Goal: Task Accomplishment & Management: Use online tool/utility

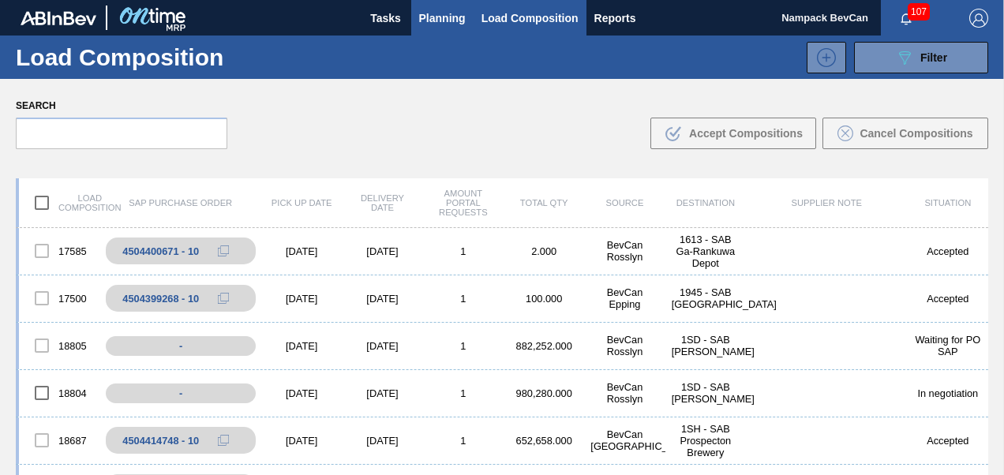
click at [444, 22] on span "Planning" at bounding box center [442, 18] width 47 height 19
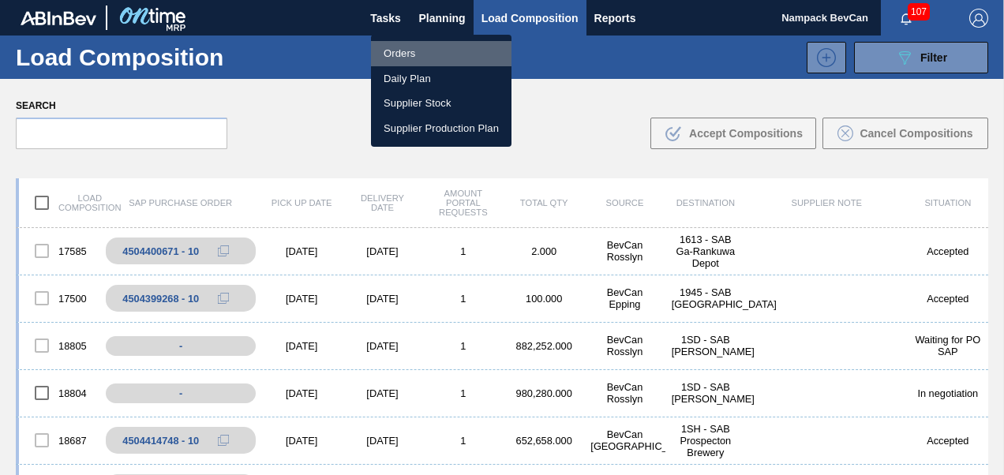
click at [414, 54] on li "Orders" at bounding box center [441, 53] width 140 height 25
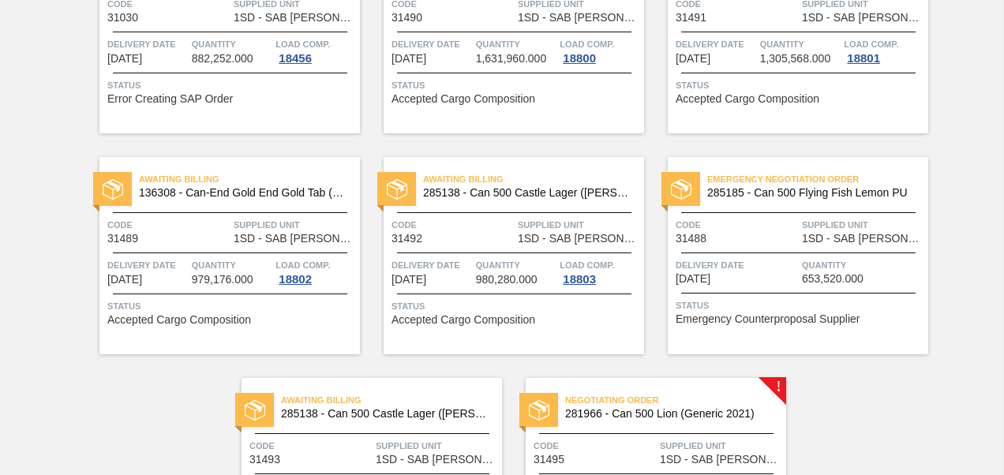
scroll to position [946, 0]
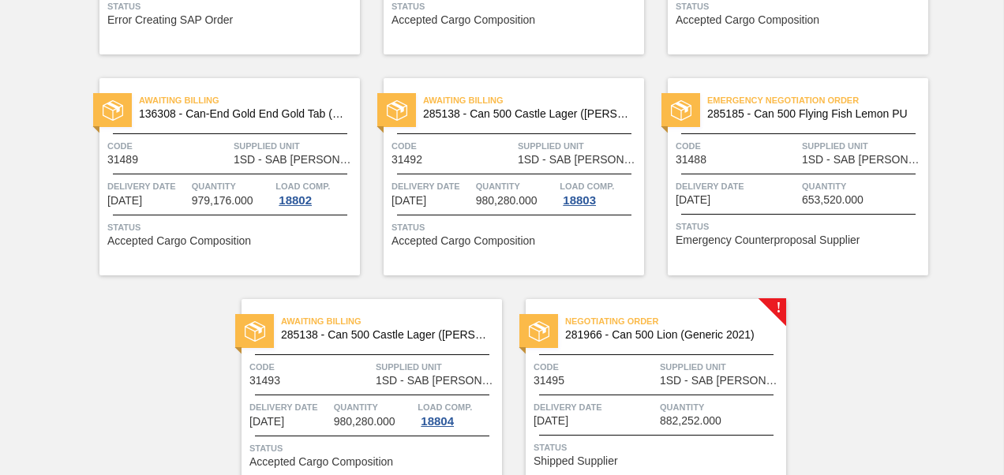
click at [639, 385] on div "Code 31495" at bounding box center [594, 373] width 122 height 28
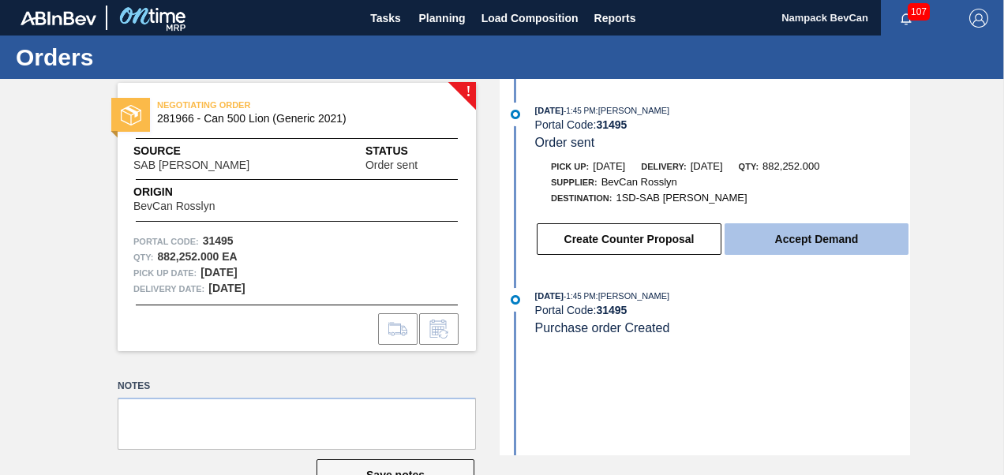
click at [795, 246] on button "Accept Demand" at bounding box center [816, 239] width 184 height 32
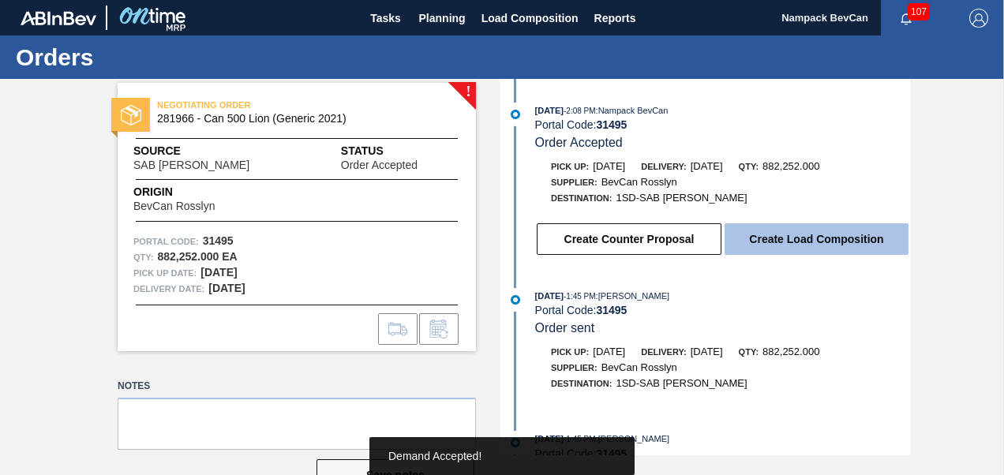
click at [786, 243] on button "Create Load Composition" at bounding box center [816, 239] width 184 height 32
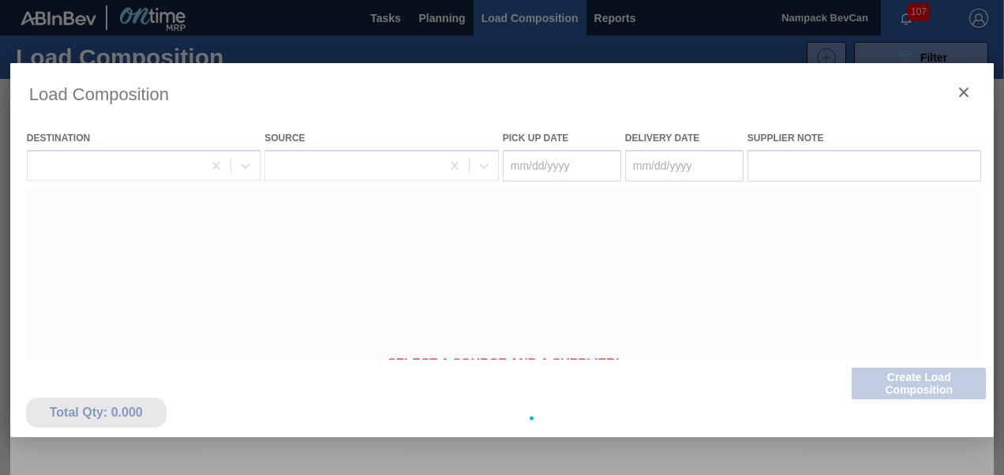
type Date "[DATE]"
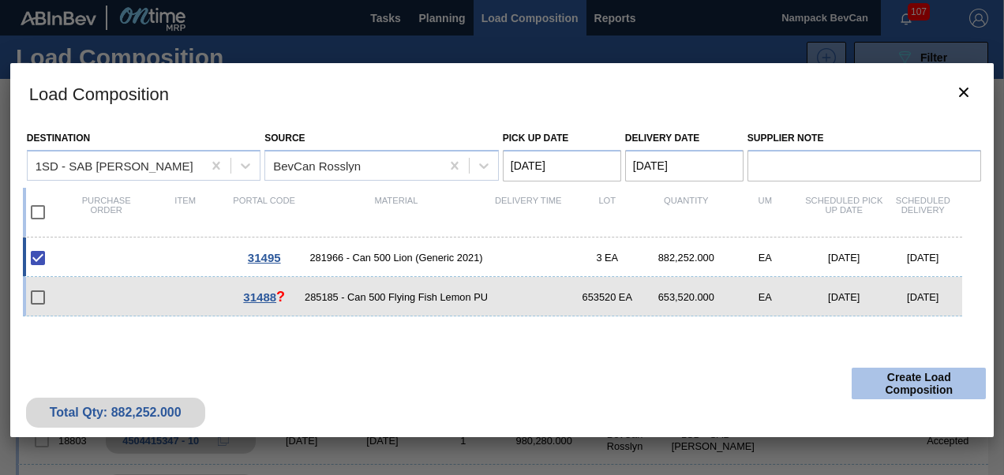
click at [919, 386] on button "Create Load Composition" at bounding box center [919, 384] width 134 height 32
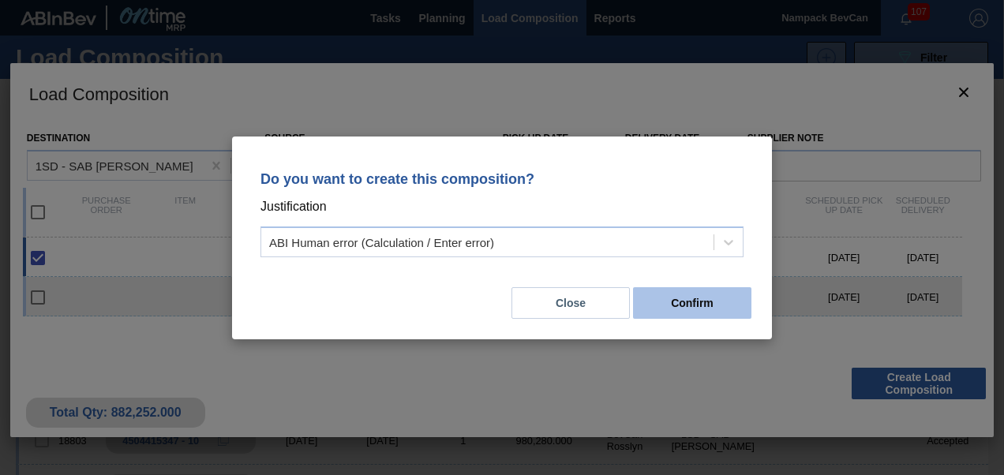
click at [680, 309] on button "Confirm" at bounding box center [692, 303] width 118 height 32
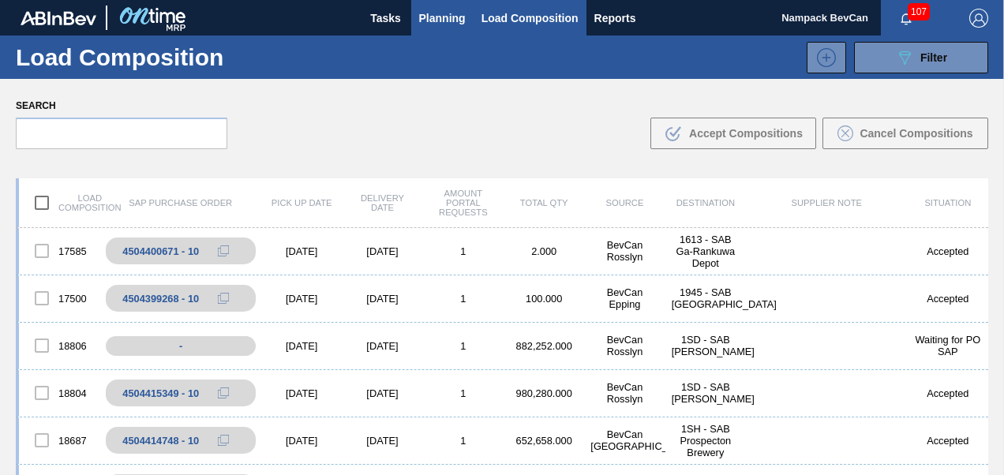
click at [448, 21] on span "Planning" at bounding box center [442, 18] width 47 height 19
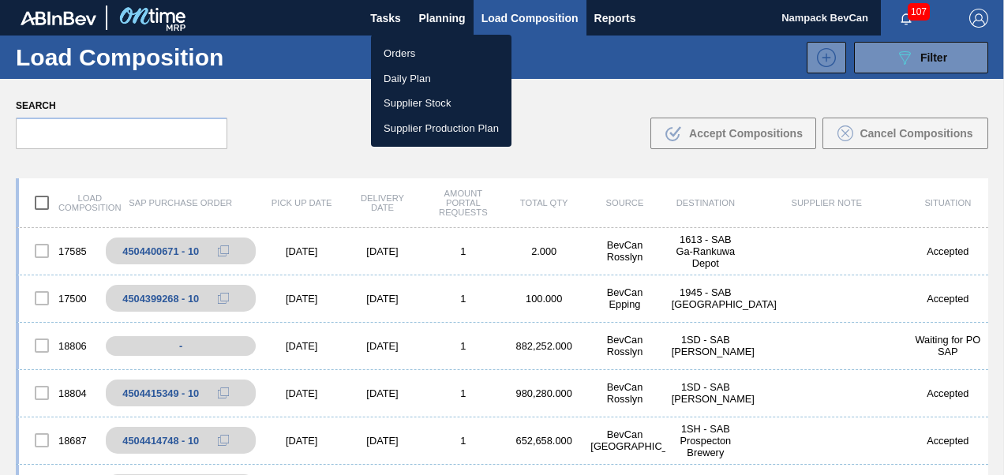
click at [417, 59] on li "Orders" at bounding box center [441, 53] width 140 height 25
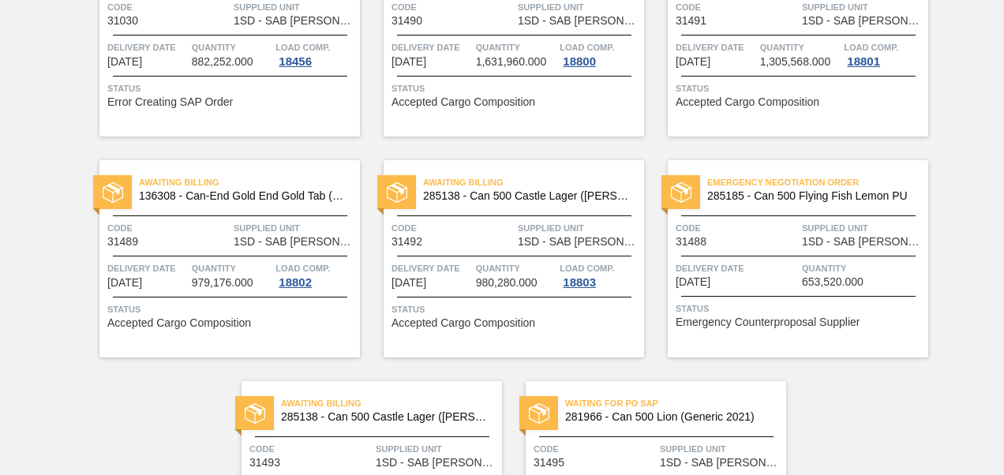
scroll to position [1025, 0]
